Goal: Check status: Check status

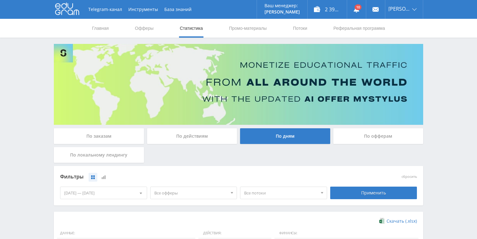
scroll to position [125, 0]
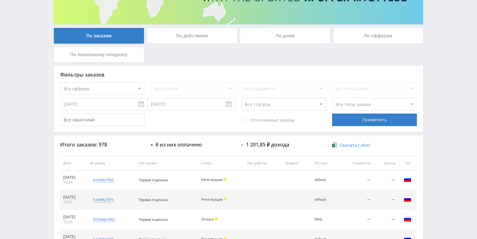
click at [187, 34] on div "По действиям" at bounding box center [192, 36] width 90 height 16
click at [0, 0] on input "По действиям" at bounding box center [0, 0] width 0 height 0
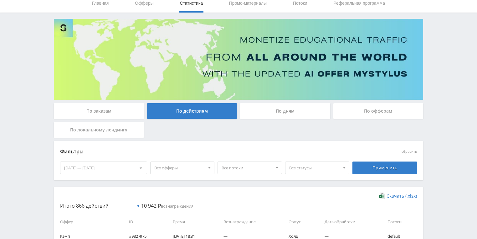
click at [267, 112] on div "По дням" at bounding box center [285, 111] width 90 height 16
click at [0, 0] on input "По дням" at bounding box center [0, 0] width 0 height 0
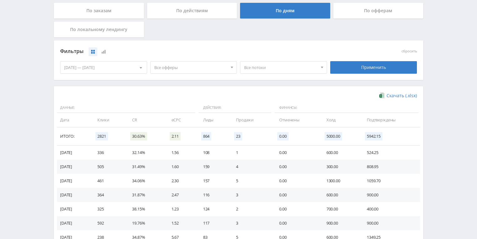
scroll to position [150, 0]
